Goal: Find specific page/section: Find specific page/section

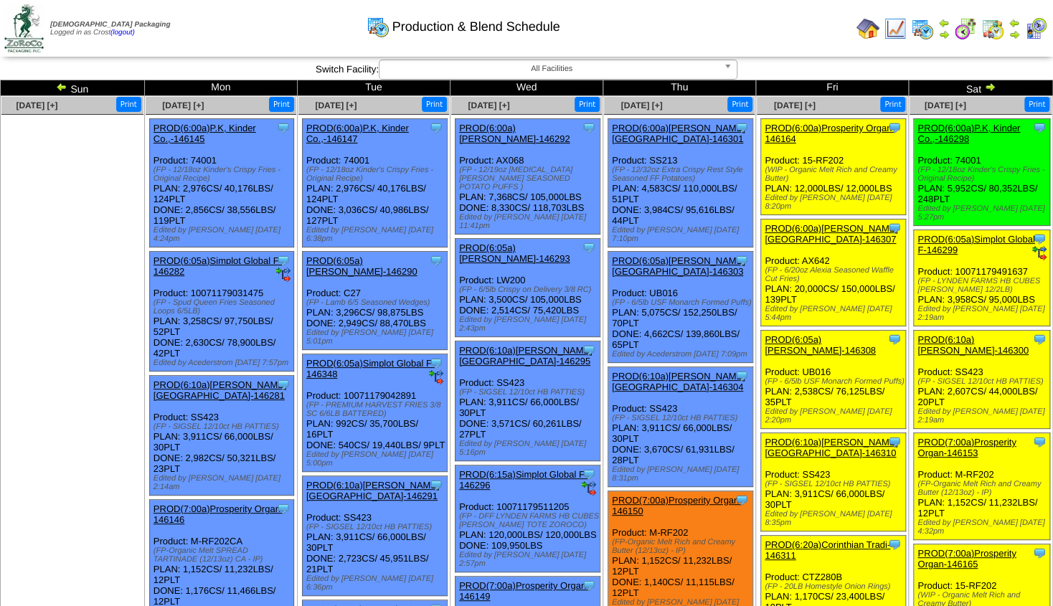
click at [1017, 34] on img at bounding box center [1014, 34] width 11 height 11
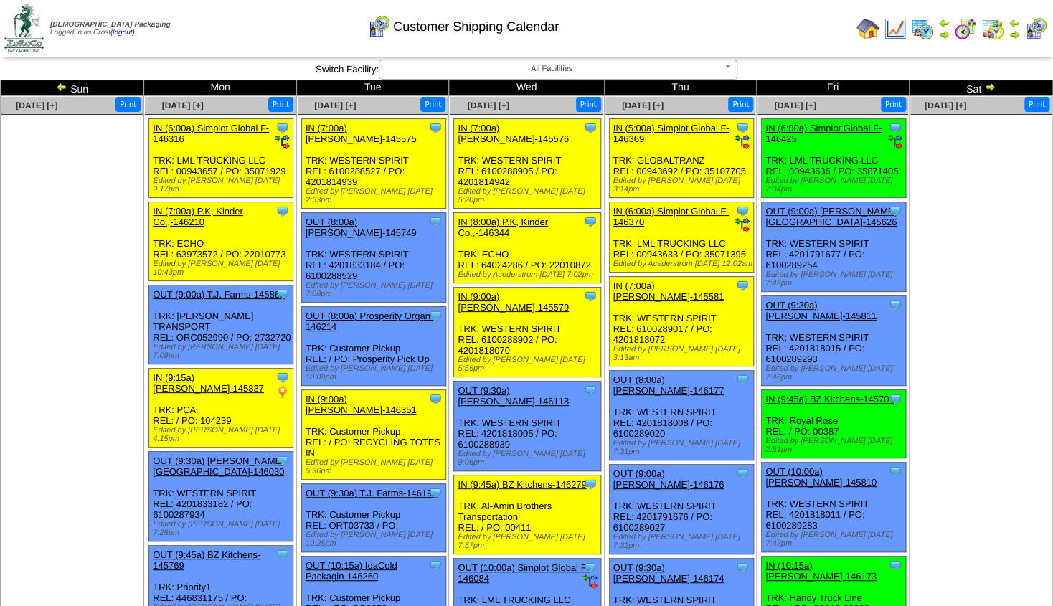
click at [989, 90] on img at bounding box center [989, 86] width 11 height 11
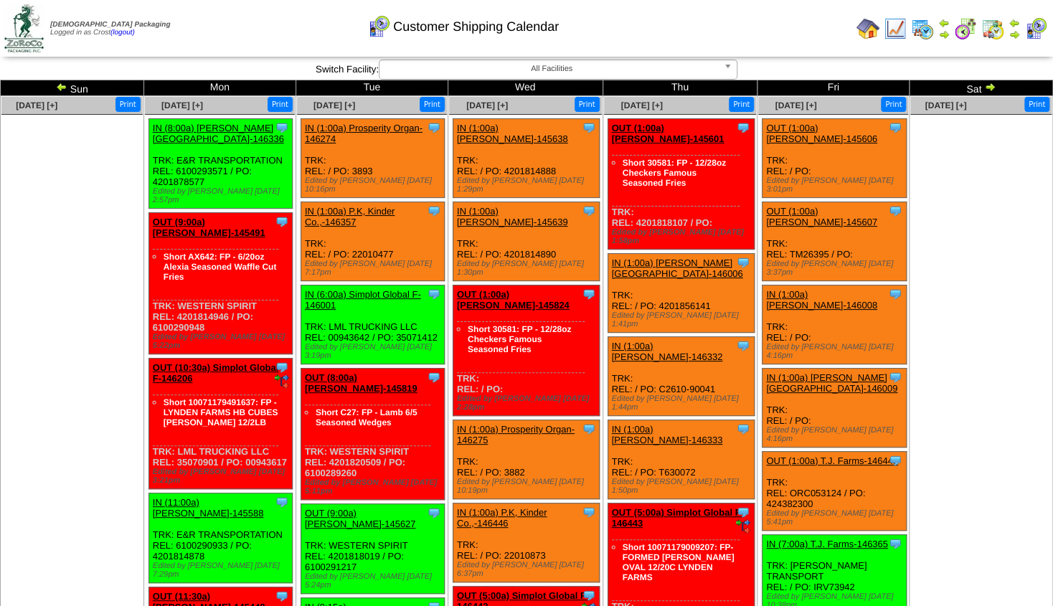
click at [67, 85] on img at bounding box center [61, 86] width 11 height 11
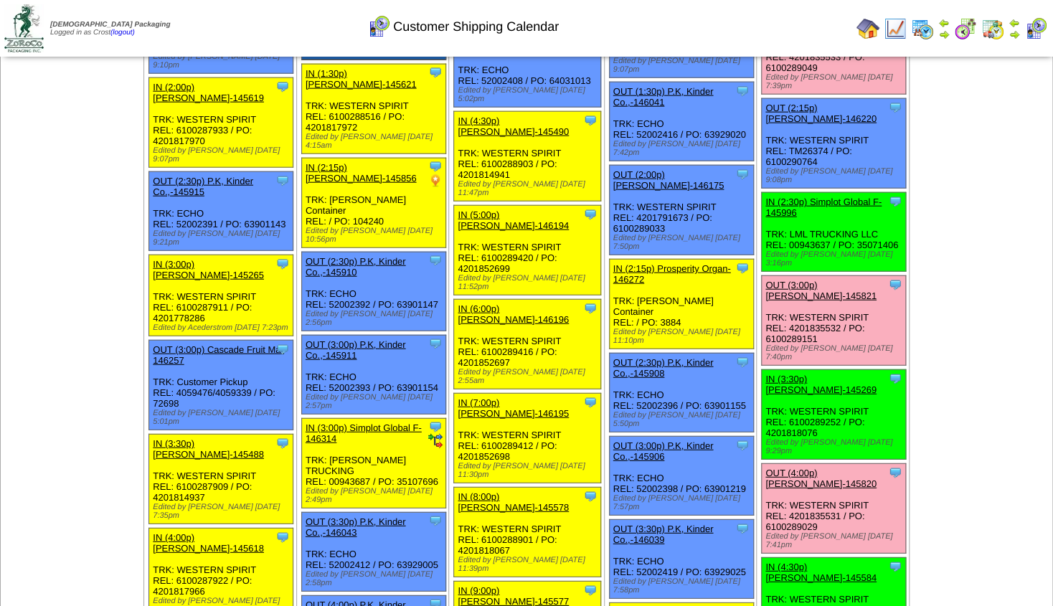
scroll to position [1577, 0]
